Goal: Task Accomplishment & Management: Complete application form

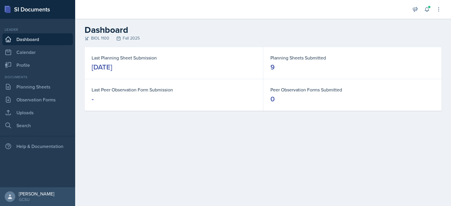
click at [36, 40] on link "Dashboard" at bounding box center [37, 39] width 70 height 12
click at [36, 86] on link "Planning Sheets" at bounding box center [37, 87] width 70 height 12
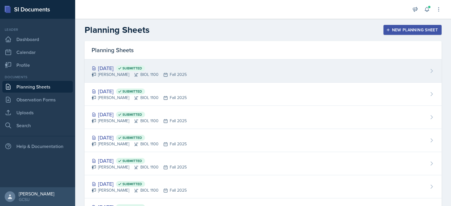
click at [134, 67] on div "[DATE] Submitted" at bounding box center [139, 68] width 95 height 8
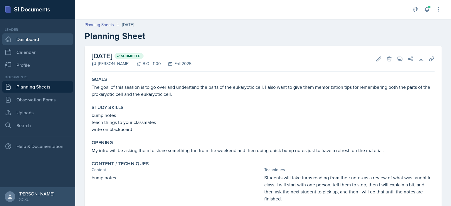
click at [43, 42] on link "Dashboard" at bounding box center [37, 39] width 70 height 12
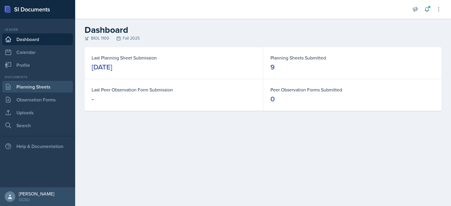
click at [37, 87] on link "Planning Sheets" at bounding box center [37, 87] width 70 height 12
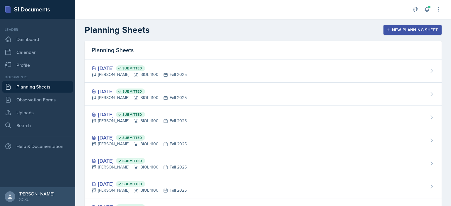
click at [406, 26] on button "New Planning Sheet" at bounding box center [412, 30] width 58 height 10
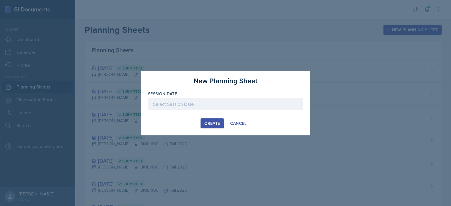
click at [196, 105] on div at bounding box center [225, 104] width 155 height 12
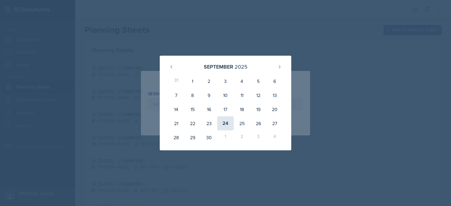
click at [224, 123] on div "24" at bounding box center [225, 124] width 16 height 14
type input "[DATE]"
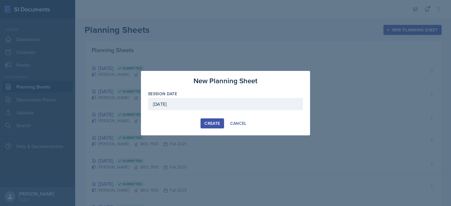
click at [207, 123] on div "Create" at bounding box center [212, 123] width 16 height 5
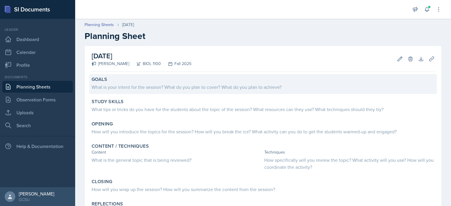
click at [162, 87] on div "What is your intent for the session? What do you plan to cover? What do you pla…" at bounding box center [263, 87] width 343 height 7
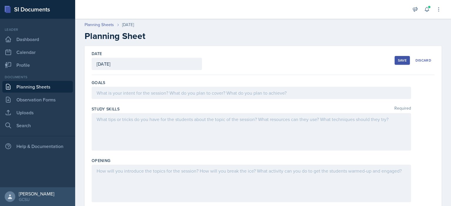
click at [161, 97] on div at bounding box center [251, 93] width 319 height 12
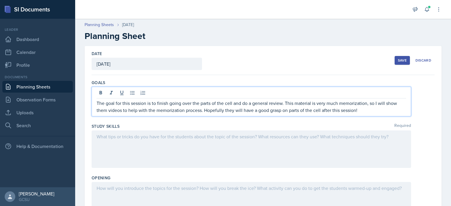
click at [223, 134] on div at bounding box center [251, 150] width 319 height 38
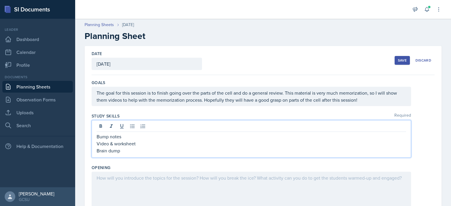
click at [193, 190] on div at bounding box center [251, 191] width 319 height 38
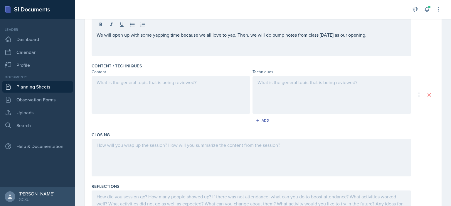
click at [174, 87] on div at bounding box center [171, 95] width 159 height 38
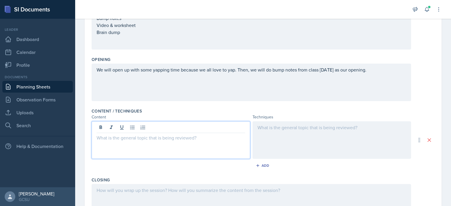
scroll to position [109, 0]
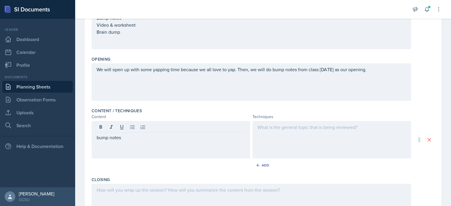
click at [294, 150] on div at bounding box center [331, 140] width 159 height 38
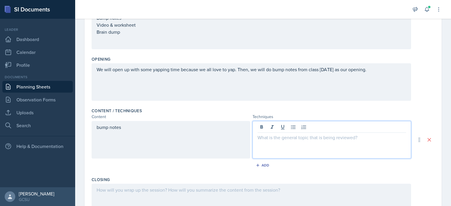
scroll to position [119, 0]
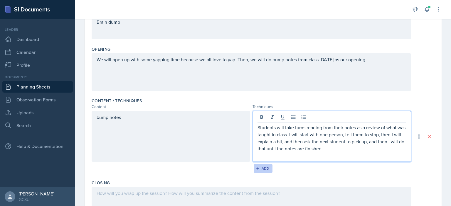
click at [261, 171] on button "Add" at bounding box center [263, 168] width 19 height 9
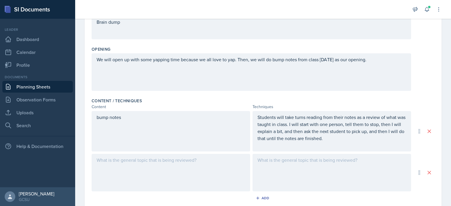
click at [154, 154] on div at bounding box center [171, 173] width 159 height 38
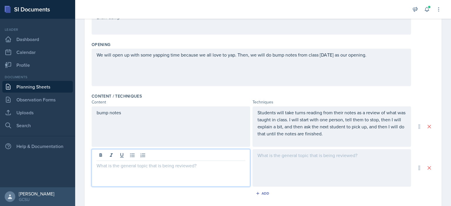
scroll to position [128, 0]
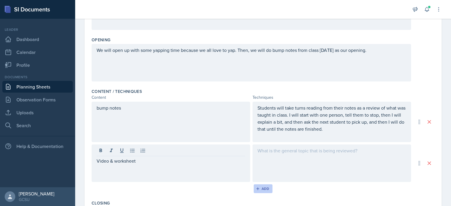
click at [259, 188] on div "Add" at bounding box center [263, 189] width 13 height 5
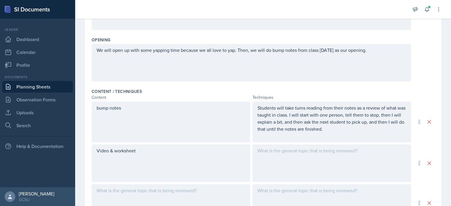
click at [177, 196] on div at bounding box center [171, 204] width 159 height 38
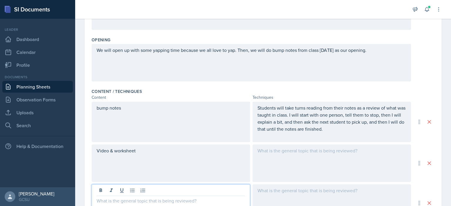
scroll to position [138, 0]
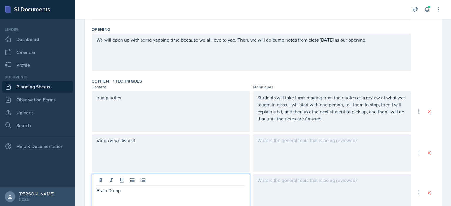
click at [306, 73] on div "Opening We will open up with some yapping time because we all love to [PERSON_N…" at bounding box center [263, 50] width 343 height 52
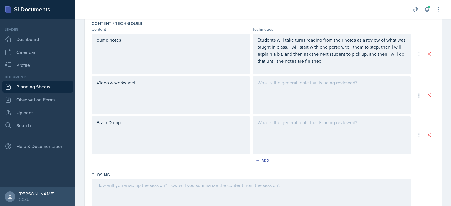
scroll to position [188, 0]
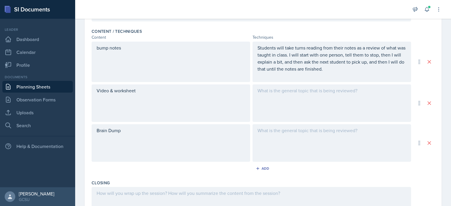
click at [287, 111] on div at bounding box center [331, 104] width 159 height 38
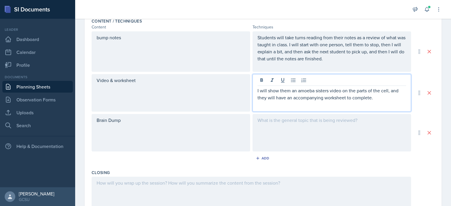
click at [286, 136] on div at bounding box center [331, 133] width 159 height 38
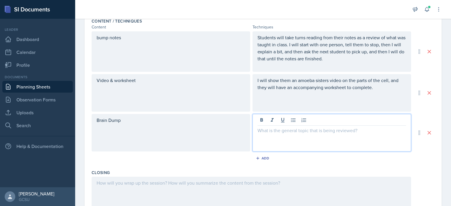
scroll to position [208, 0]
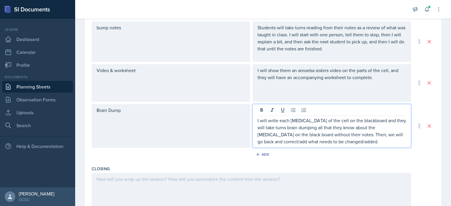
click at [353, 155] on div "Add" at bounding box center [263, 155] width 343 height 11
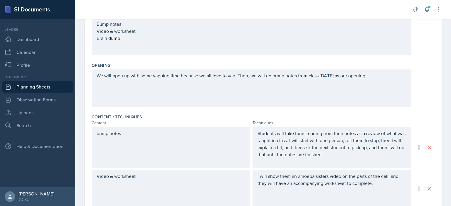
scroll to position [0, 0]
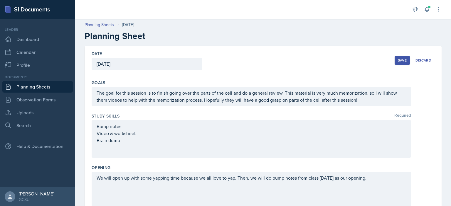
click at [398, 59] on div "Save" at bounding box center [402, 60] width 9 height 5
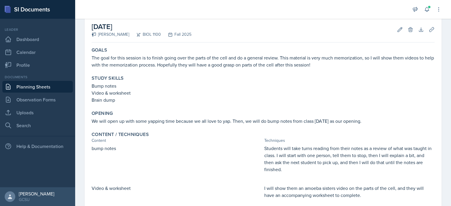
scroll to position [24, 0]
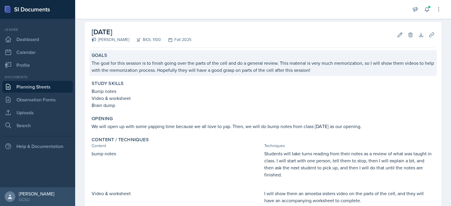
click at [279, 64] on p "The goal for this session is to finish going over the parts of the cell and do …" at bounding box center [263, 67] width 343 height 14
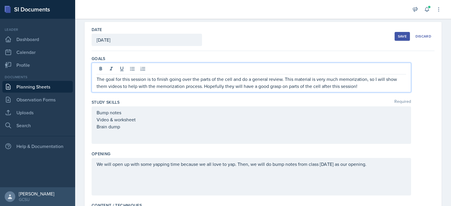
click at [284, 69] on div "The goal for this session is to finish going over the parts of the cell and do …" at bounding box center [251, 78] width 319 height 30
drag, startPoint x: 283, startPoint y: 79, endPoint x: 242, endPoint y: 80, distance: 41.1
click at [242, 80] on p "The goal for this session is to finish going over the parts of the cell and do …" at bounding box center [251, 83] width 309 height 14
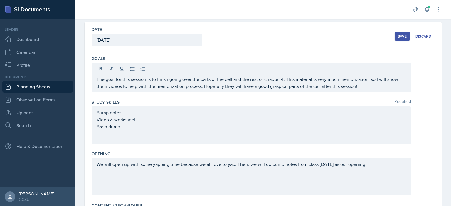
click at [412, 121] on div "Bump notes Video & worksheet Brain dump" at bounding box center [263, 126] width 343 height 38
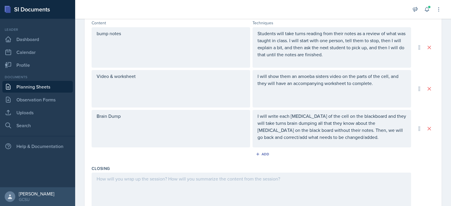
scroll to position [281, 0]
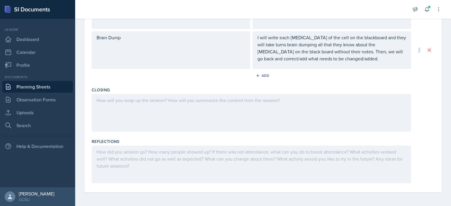
click at [255, 107] on div at bounding box center [251, 113] width 319 height 38
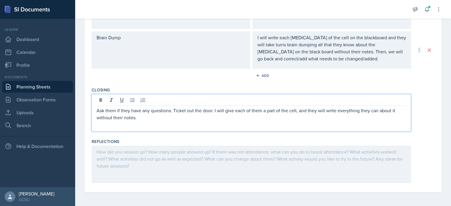
click at [366, 171] on div at bounding box center [251, 165] width 319 height 38
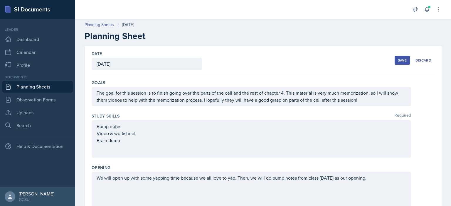
scroll to position [0, 0]
click at [398, 59] on div "Save" at bounding box center [402, 60] width 9 height 5
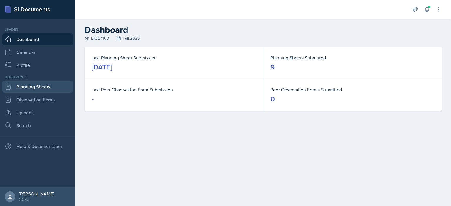
click at [28, 84] on link "Planning Sheets" at bounding box center [37, 87] width 70 height 12
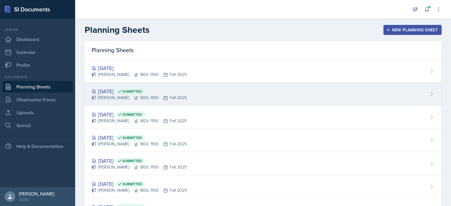
click at [134, 93] on div "[DATE] Submitted" at bounding box center [139, 91] width 95 height 8
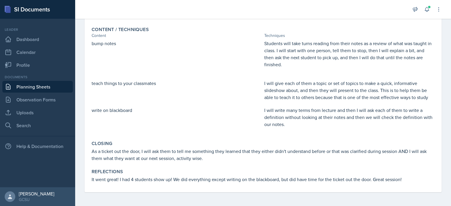
scroll to position [134, 0]
click at [325, 54] on p "Students will take turns reading from their notes as a review of what was taugh…" at bounding box center [349, 54] width 170 height 28
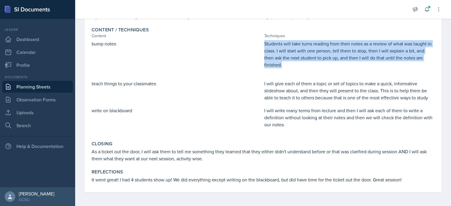
click at [325, 54] on p "Students will take turns reading from their notes as a review of what was taugh…" at bounding box center [349, 54] width 170 height 28
copy p "Students will take turns reading from their notes as a review of what was taugh…"
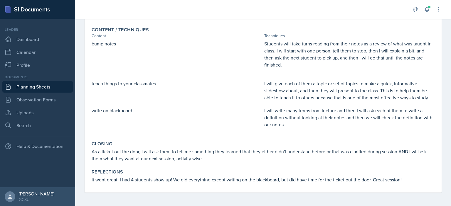
click at [195, 103] on div "bump notes Students will take turns reading from their notes as a review of wha…" at bounding box center [263, 87] width 343 height 94
